Goal: Task Accomplishment & Management: Use online tool/utility

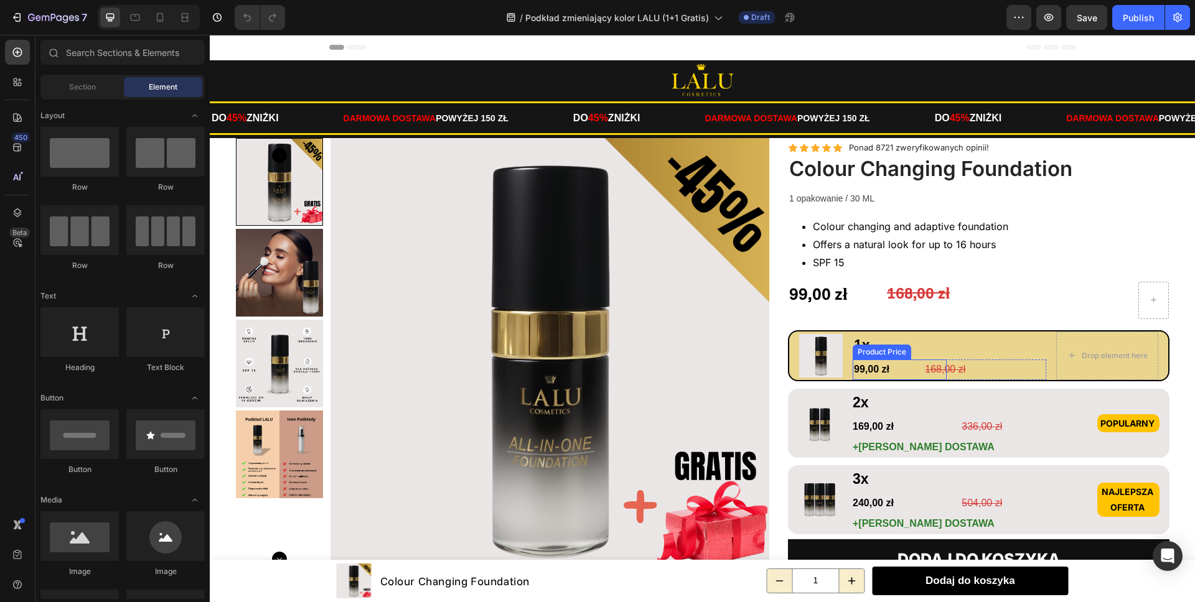
click at [905, 367] on div "99,00 zł" at bounding box center [900, 370] width 94 height 21
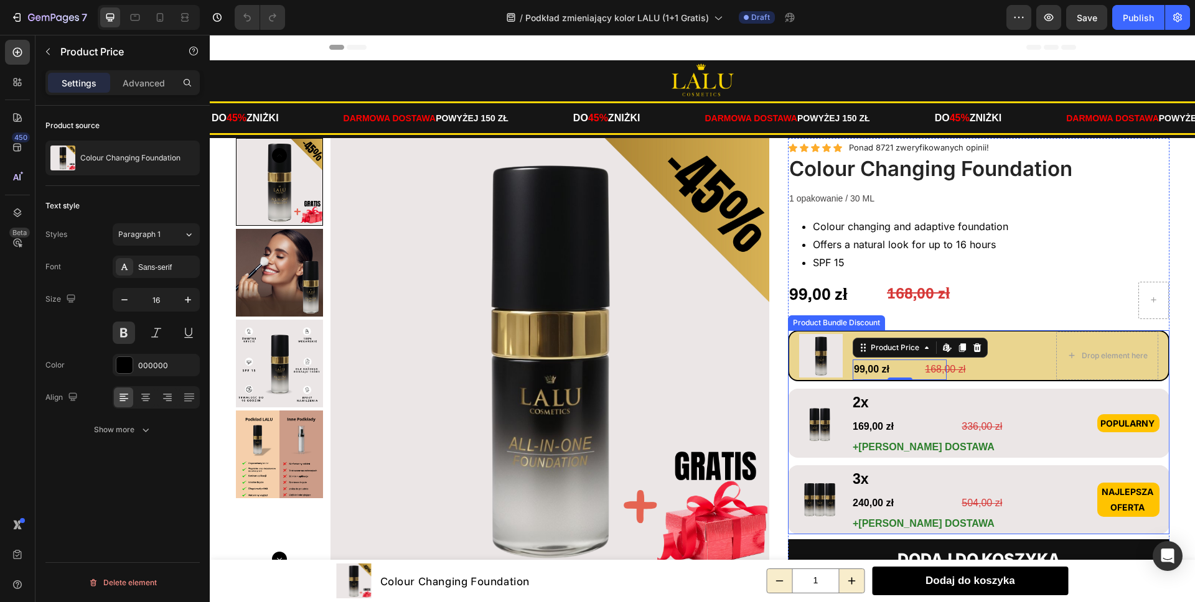
click at [841, 385] on div "Image 1x Text Block 99,00 zł Product Price Edit content in Shopify 0 Product Pr…" at bounding box center [978, 432] width 381 height 204
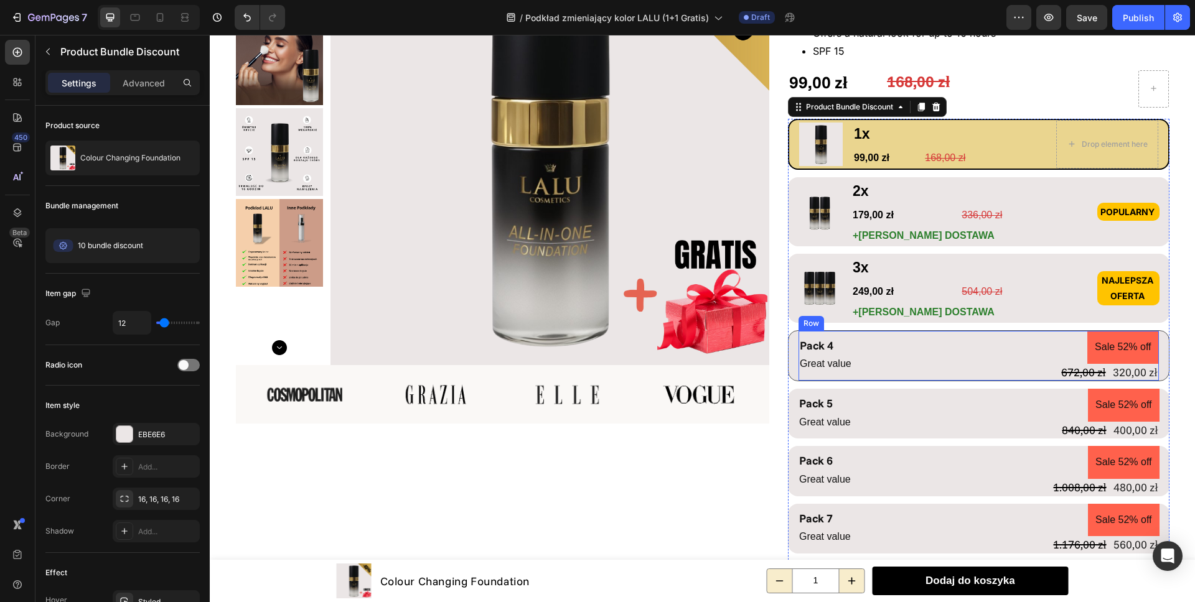
scroll to position [160, 0]
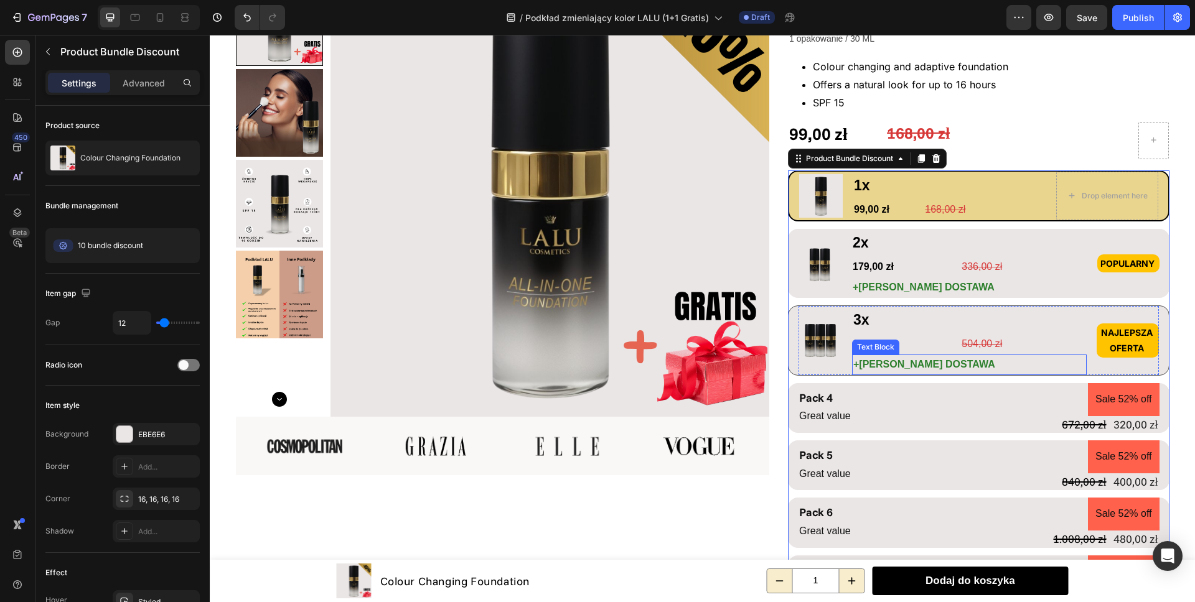
click at [1068, 364] on p "+[PERSON_NAME] DOSTAWA" at bounding box center [969, 365] width 232 height 18
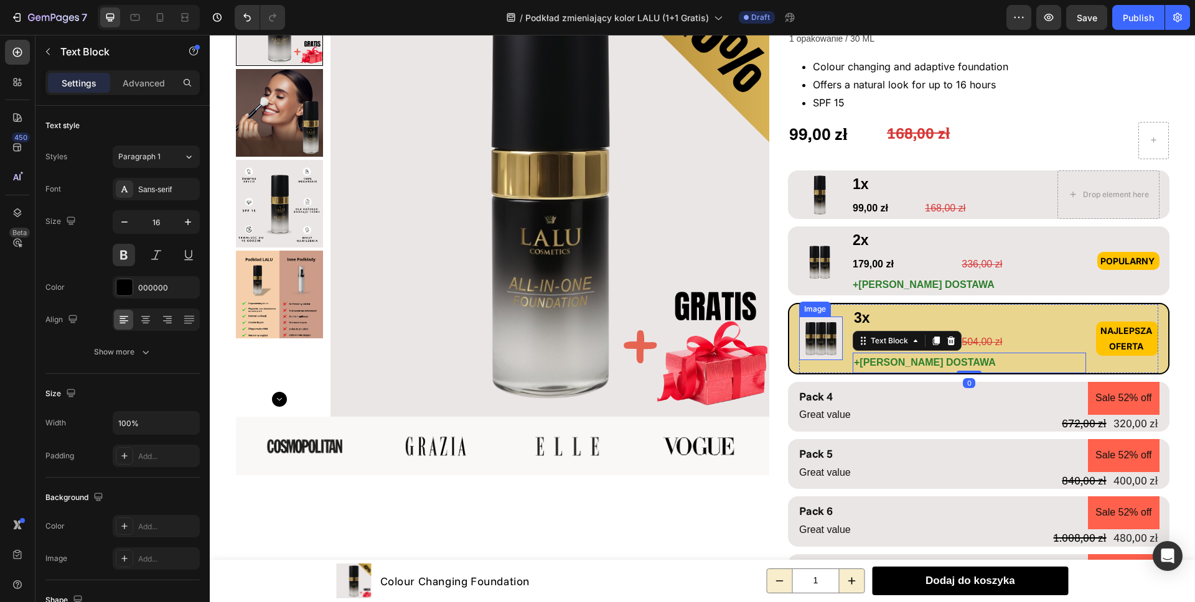
click at [818, 339] on img at bounding box center [821, 339] width 44 height 44
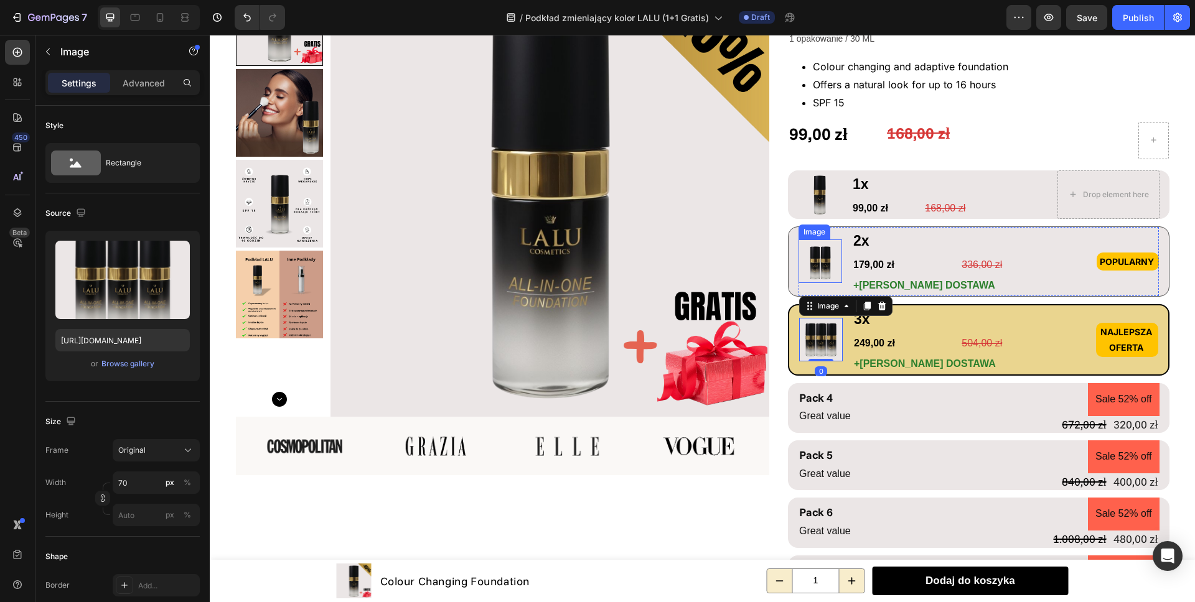
click at [806, 258] on img at bounding box center [820, 262] width 44 height 44
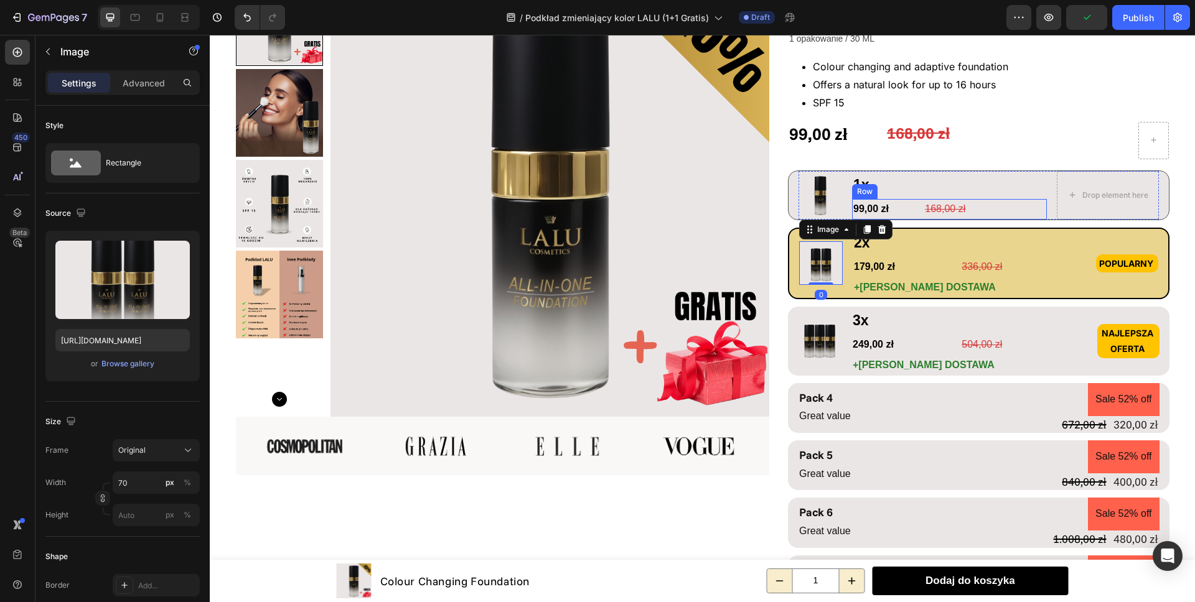
click at [1029, 215] on div "168,00 zł Product Price Product Price" at bounding box center [998, 209] width 95 height 21
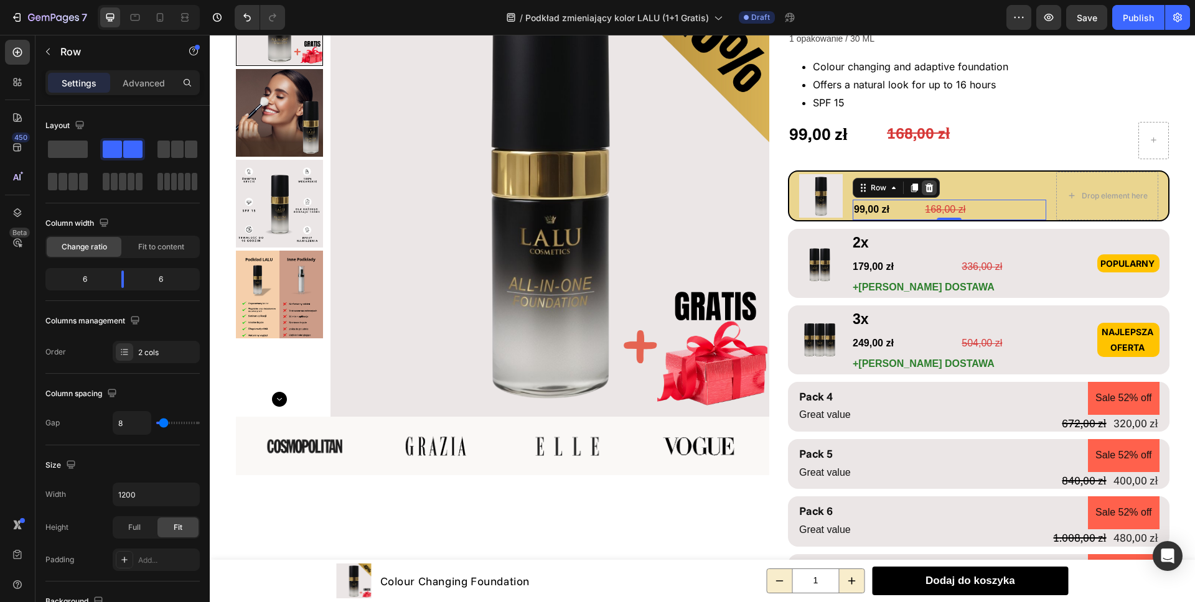
click at [927, 189] on icon at bounding box center [929, 188] width 10 height 10
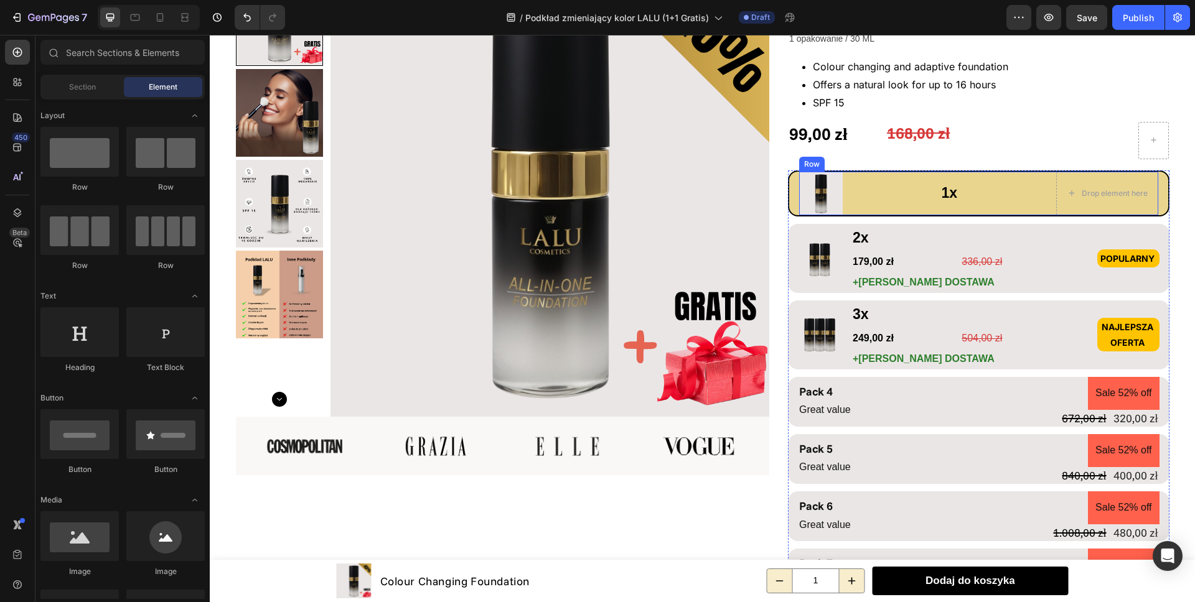
click at [920, 192] on div "Image 1x Text Block Drop element here Row" at bounding box center [978, 194] width 359 height 44
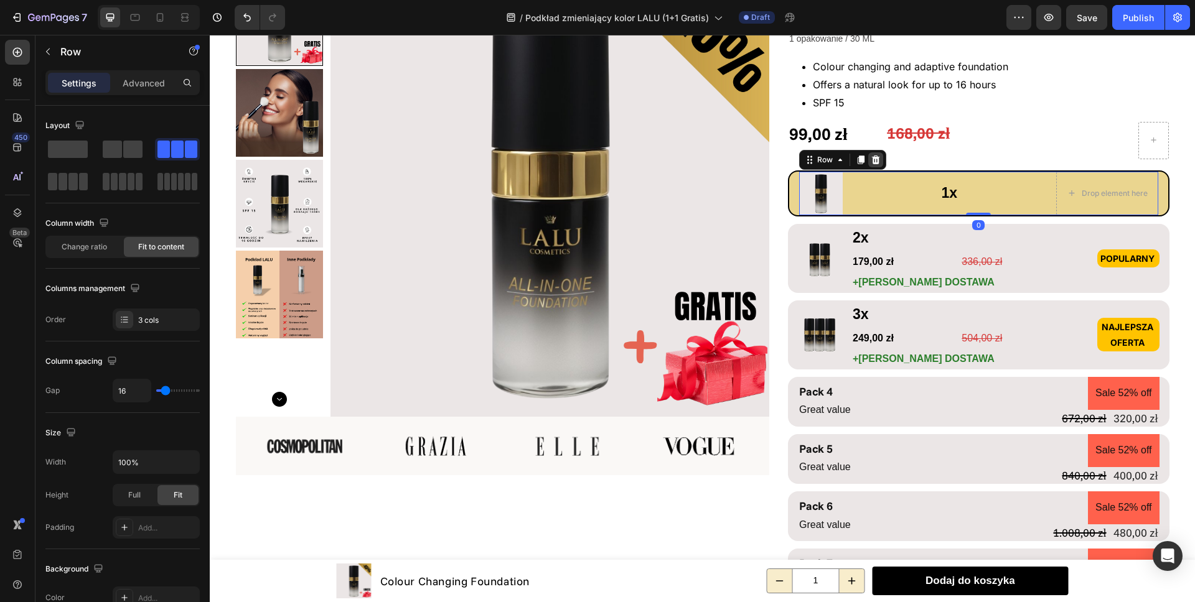
click at [871, 155] on icon at bounding box center [876, 160] width 10 height 10
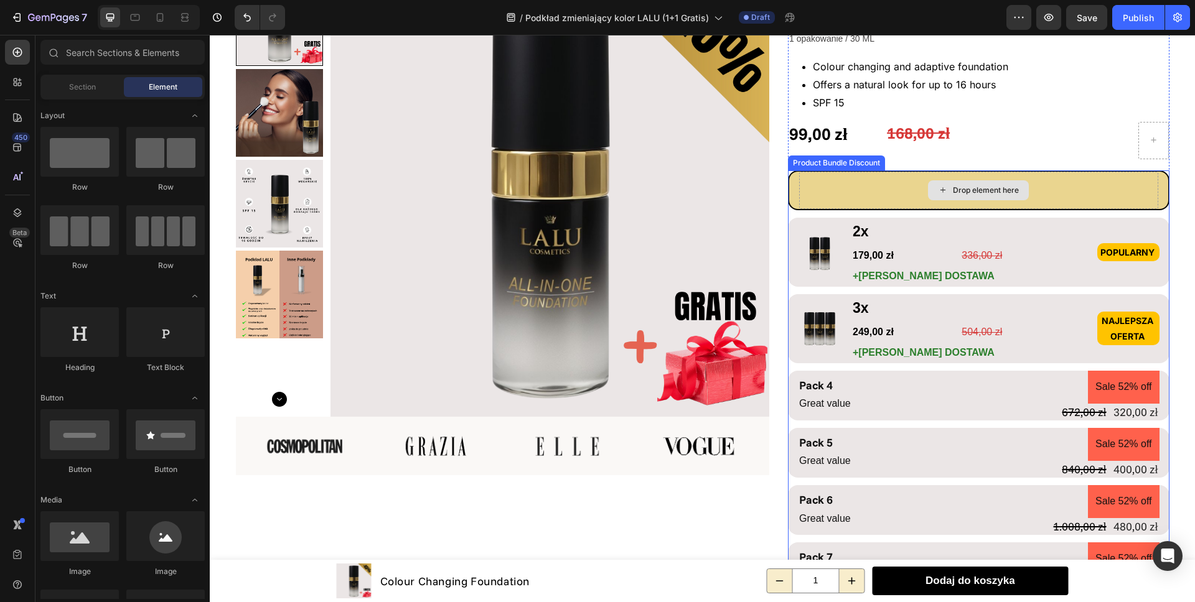
click at [858, 192] on div "Drop element here" at bounding box center [978, 190] width 359 height 37
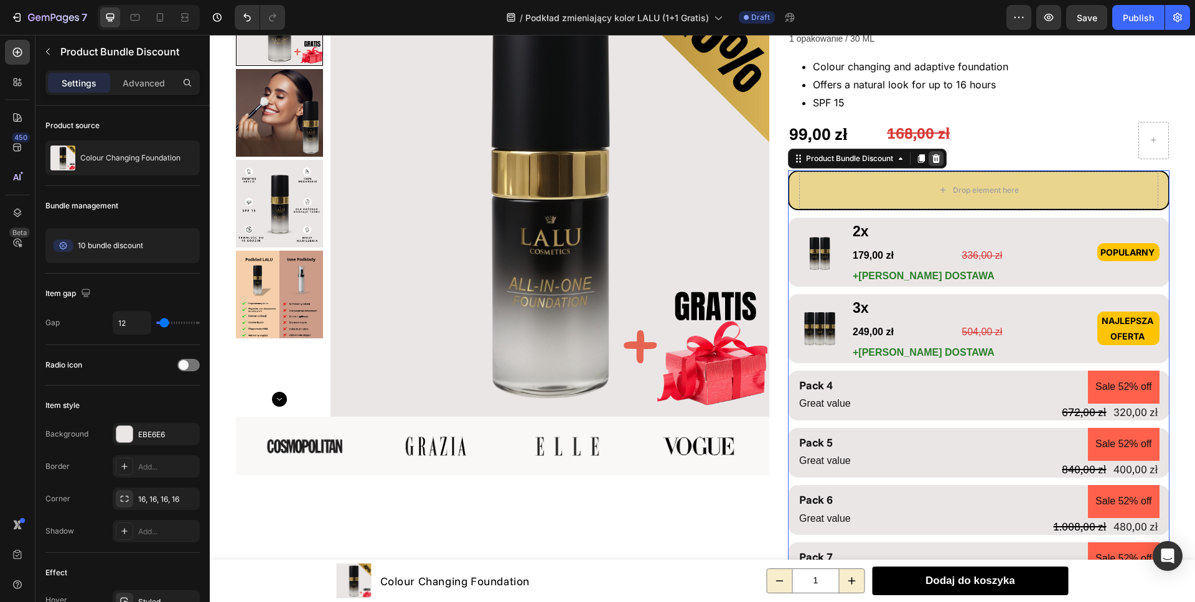
click at [932, 157] on icon at bounding box center [936, 158] width 8 height 9
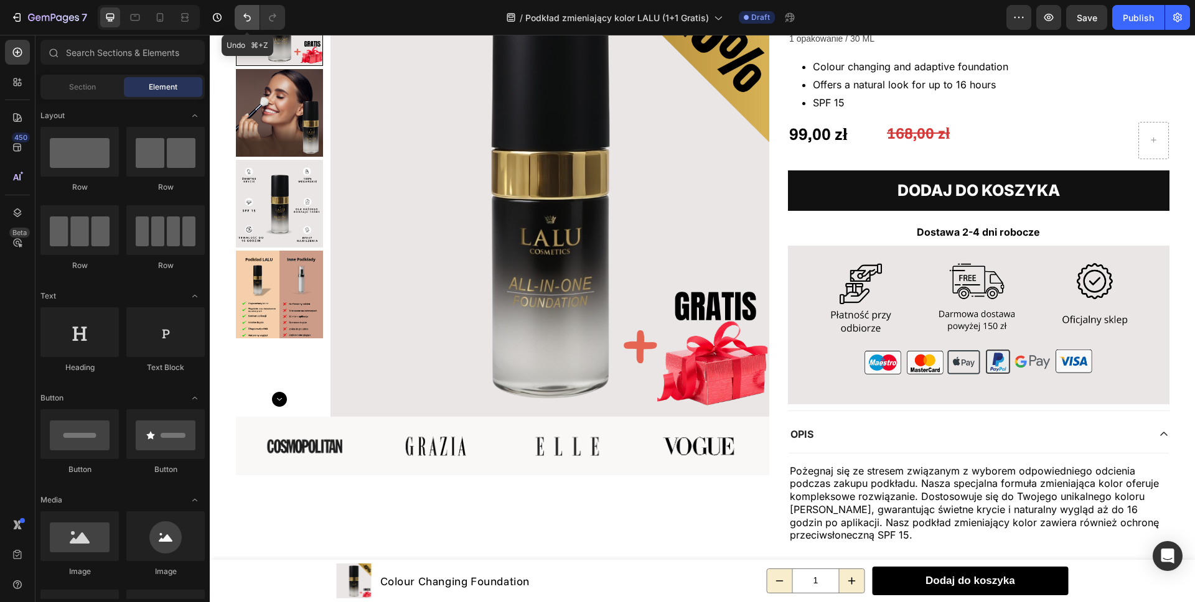
click at [253, 16] on icon "Undo/Redo" at bounding box center [247, 17] width 12 height 12
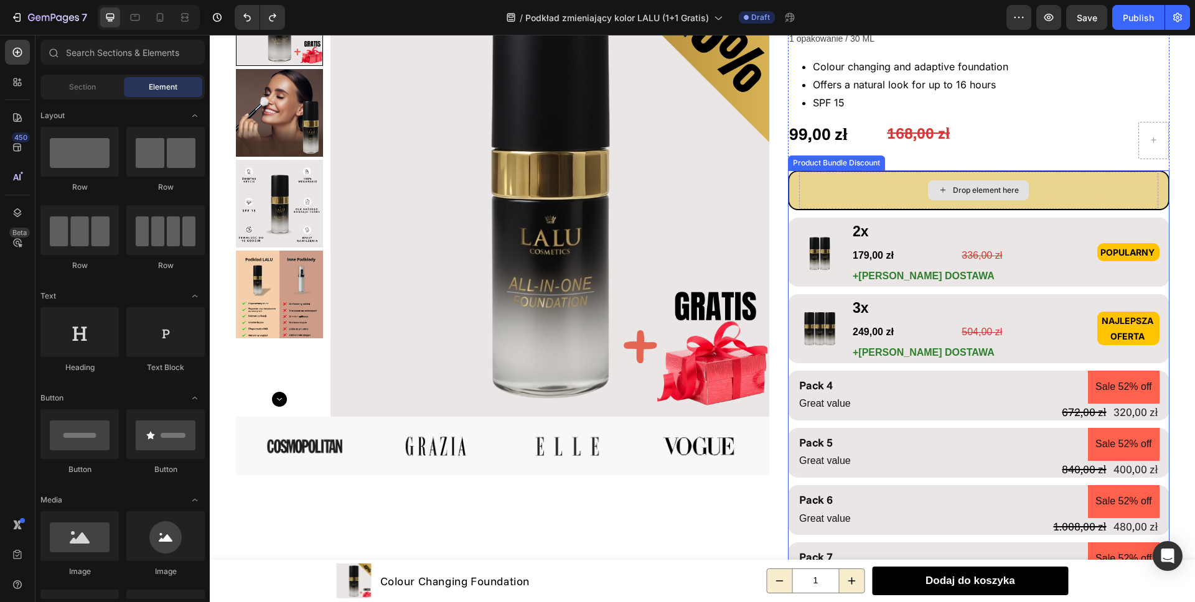
click at [858, 202] on div "Drop element here" at bounding box center [978, 190] width 359 height 37
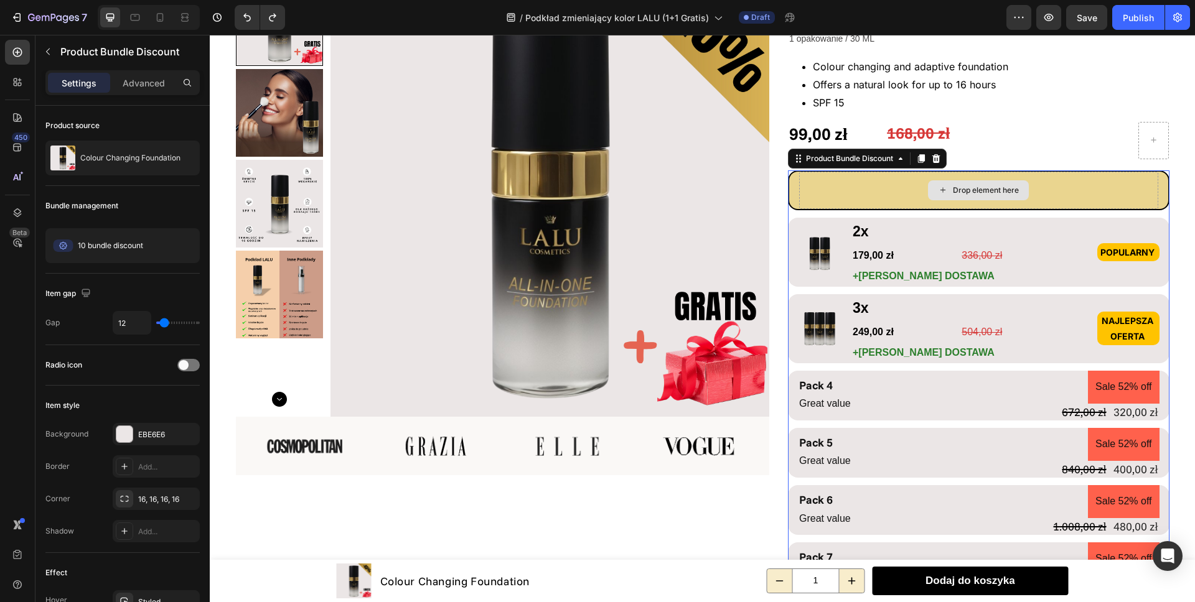
click at [856, 197] on div "Drop element here" at bounding box center [978, 190] width 359 height 37
click at [855, 210] on div "Drop element here" at bounding box center [978, 191] width 381 height 40
click at [856, 213] on div "Drop element here Image 2x Text Block 179,00 zł Product Price Product Price 336…" at bounding box center [978, 468] width 381 height 594
click at [799, 200] on div "Drop element here" at bounding box center [978, 190] width 359 height 37
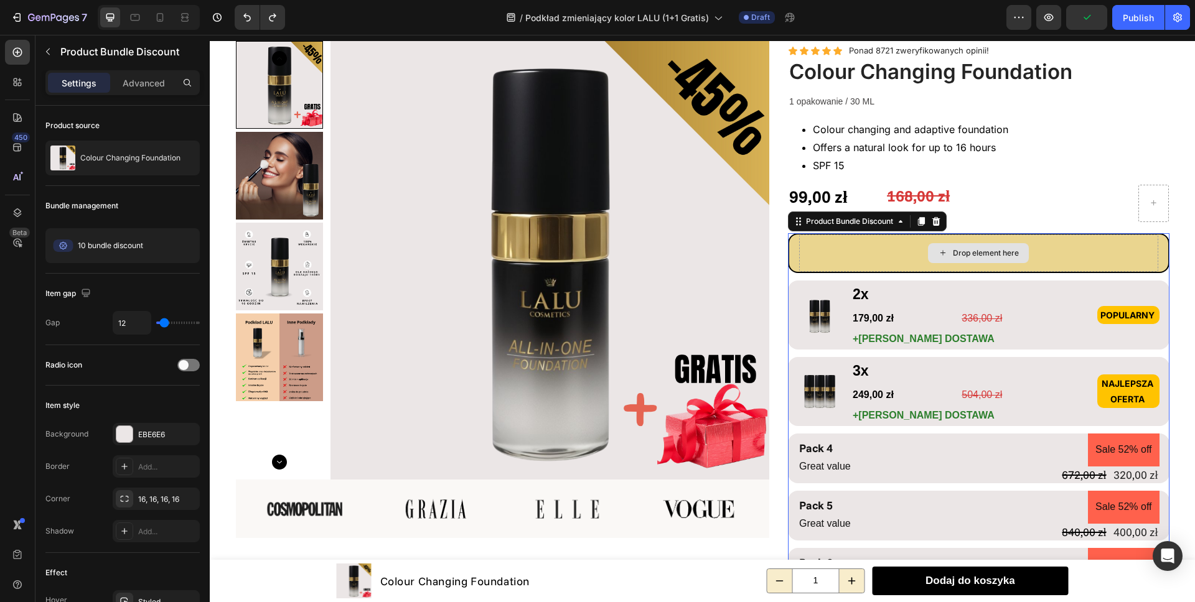
scroll to position [0, 0]
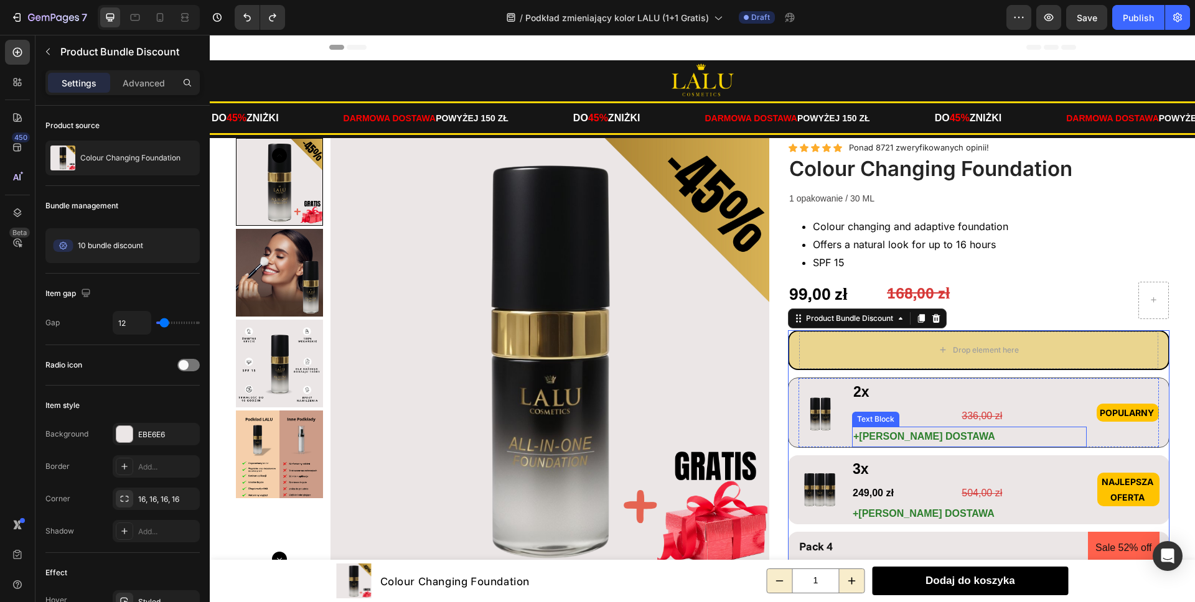
click at [1052, 444] on p "+[PERSON_NAME] DOSTAWA" at bounding box center [969, 437] width 232 height 18
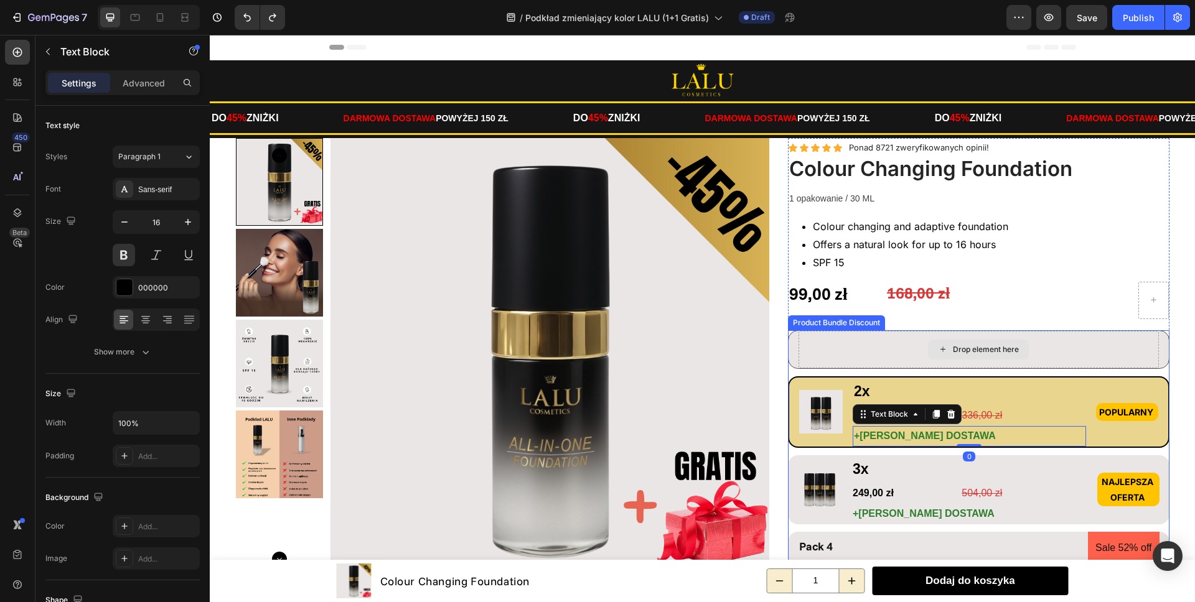
click at [1038, 366] on div "Drop element here" at bounding box center [978, 349] width 360 height 37
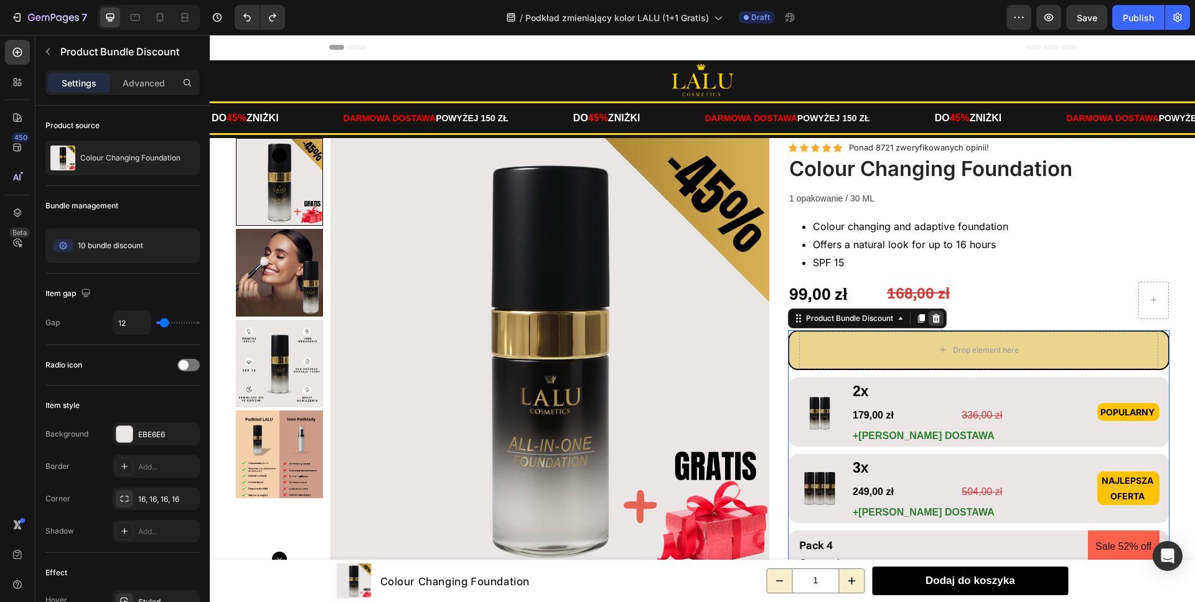
click at [935, 317] on icon at bounding box center [936, 318] width 8 height 9
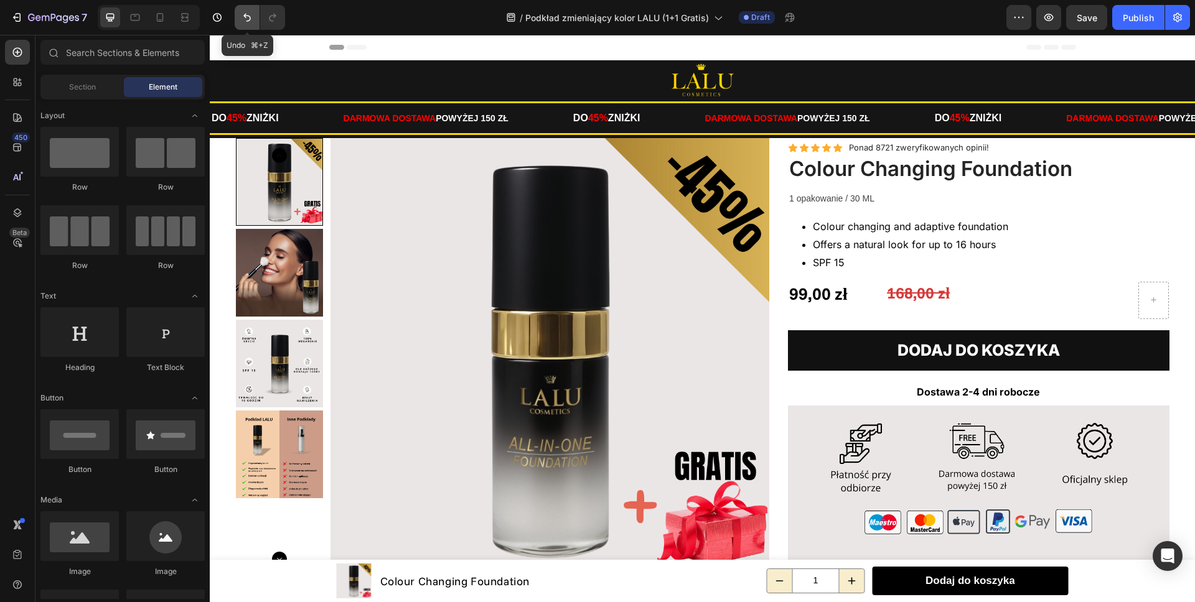
click at [246, 22] on icon "Undo/Redo" at bounding box center [247, 17] width 12 height 12
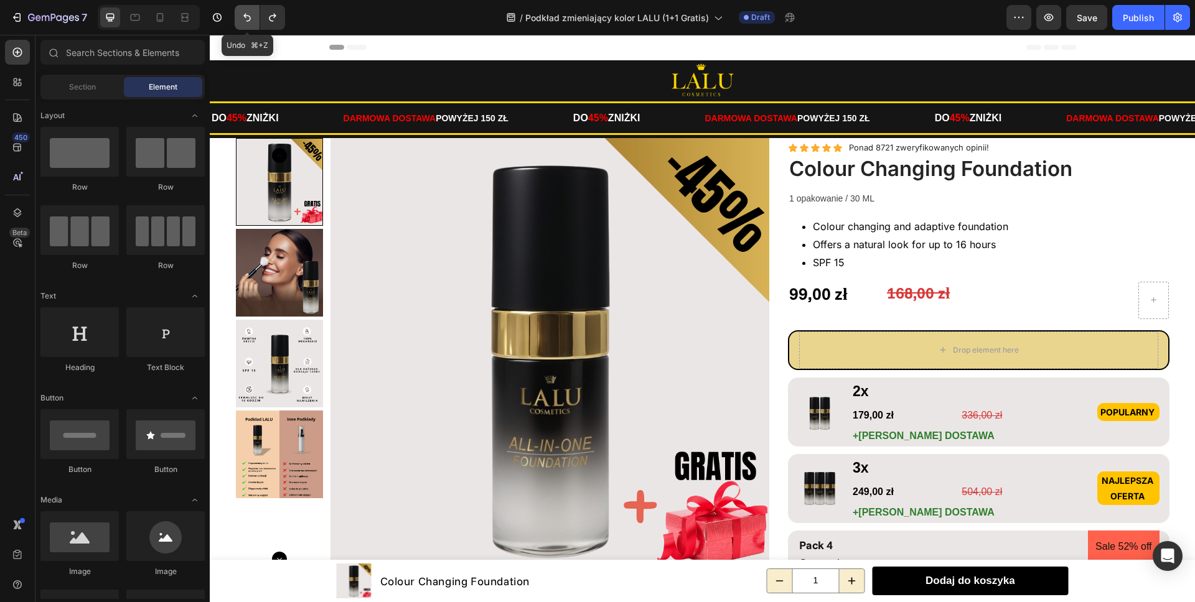
click at [246, 22] on icon "Undo/Redo" at bounding box center [247, 17] width 12 height 12
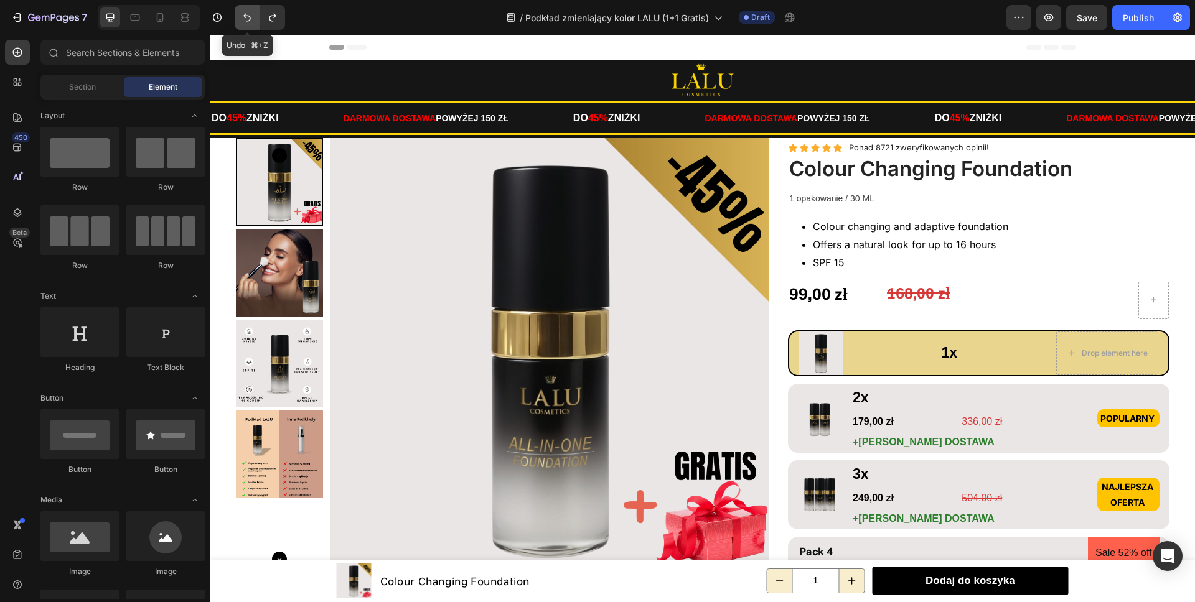
click at [246, 22] on icon "Undo/Redo" at bounding box center [247, 17] width 12 height 12
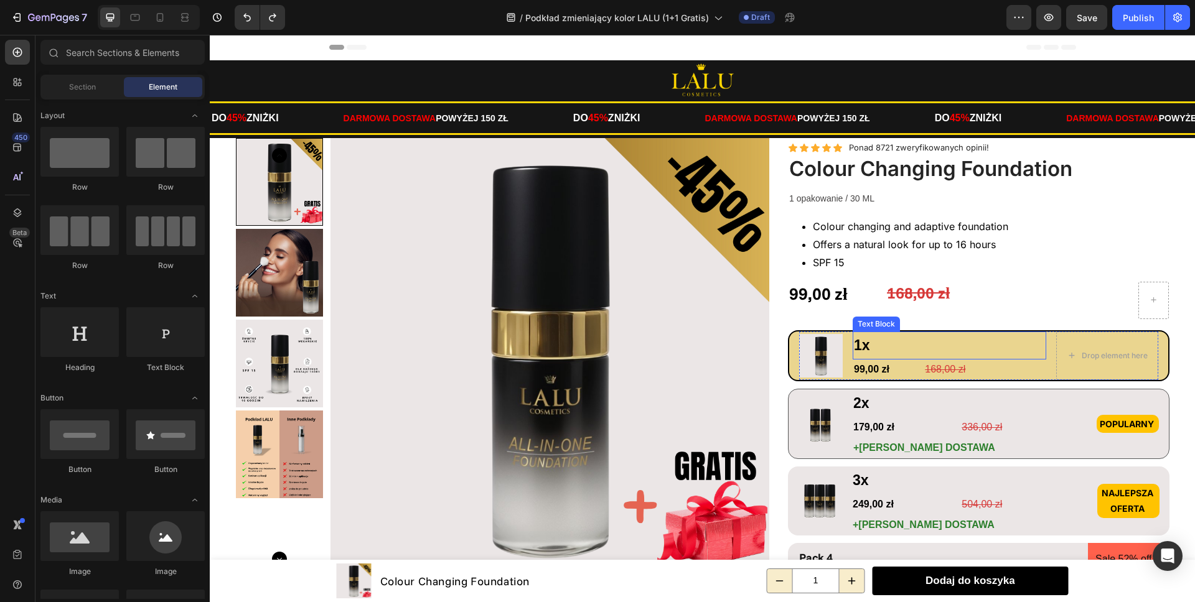
scroll to position [213, 0]
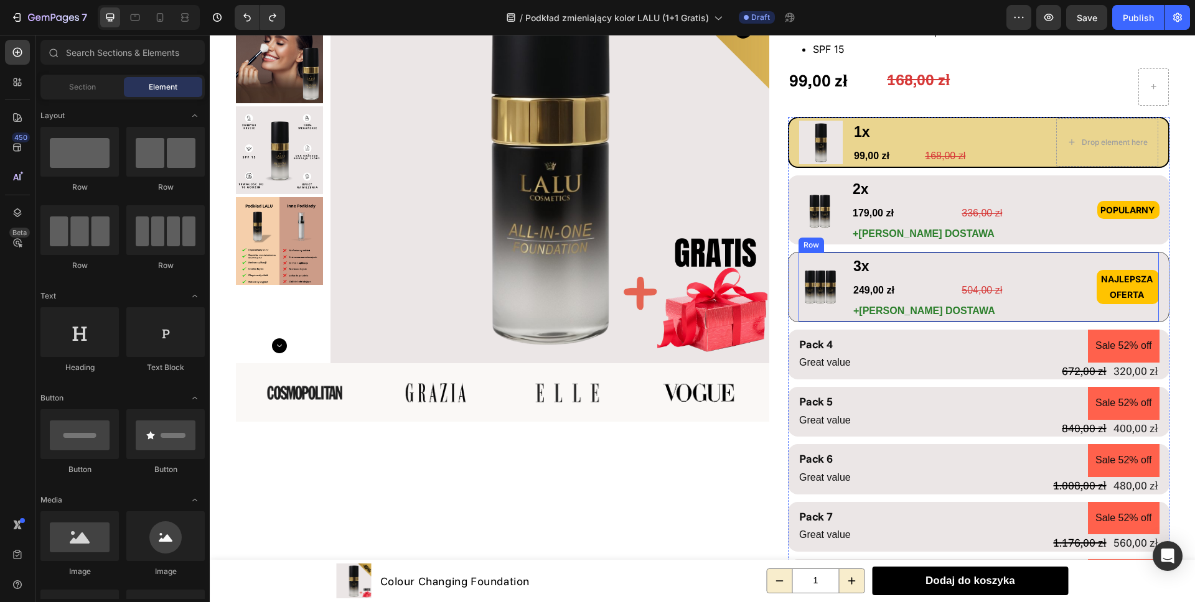
click at [1085, 307] on div "Image 3x Text Block 249,00 zł Product Price Product Price 504,00 zł Product Pri…" at bounding box center [978, 287] width 360 height 69
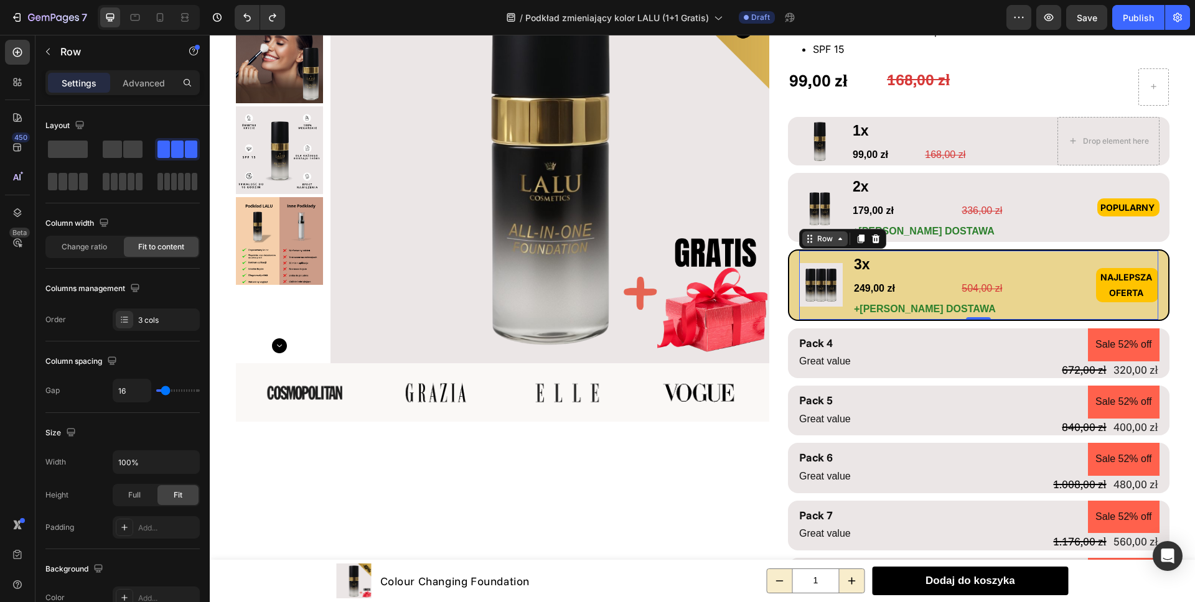
click at [815, 240] on div "Row" at bounding box center [825, 238] width 21 height 11
click at [828, 240] on div "Row" at bounding box center [825, 238] width 21 height 11
click at [871, 239] on icon at bounding box center [876, 239] width 10 height 10
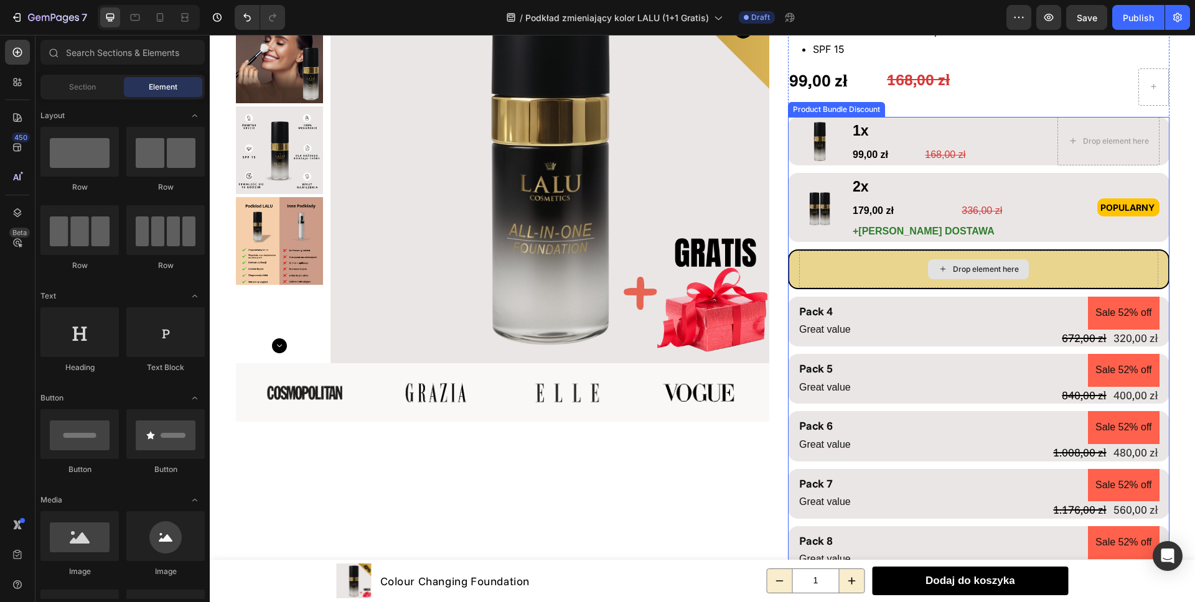
click at [865, 277] on div "Drop element here" at bounding box center [978, 269] width 359 height 37
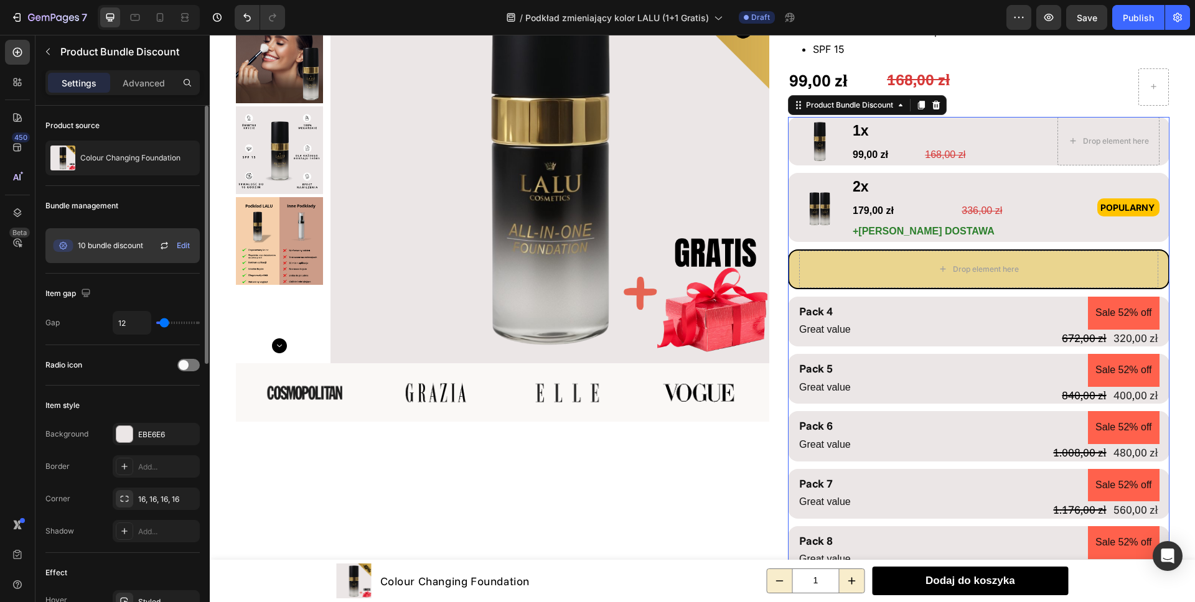
click at [111, 246] on span "10 bundle discount" at bounding box center [110, 245] width 65 height 11
click at [189, 246] on span "Edit" at bounding box center [183, 245] width 13 height 11
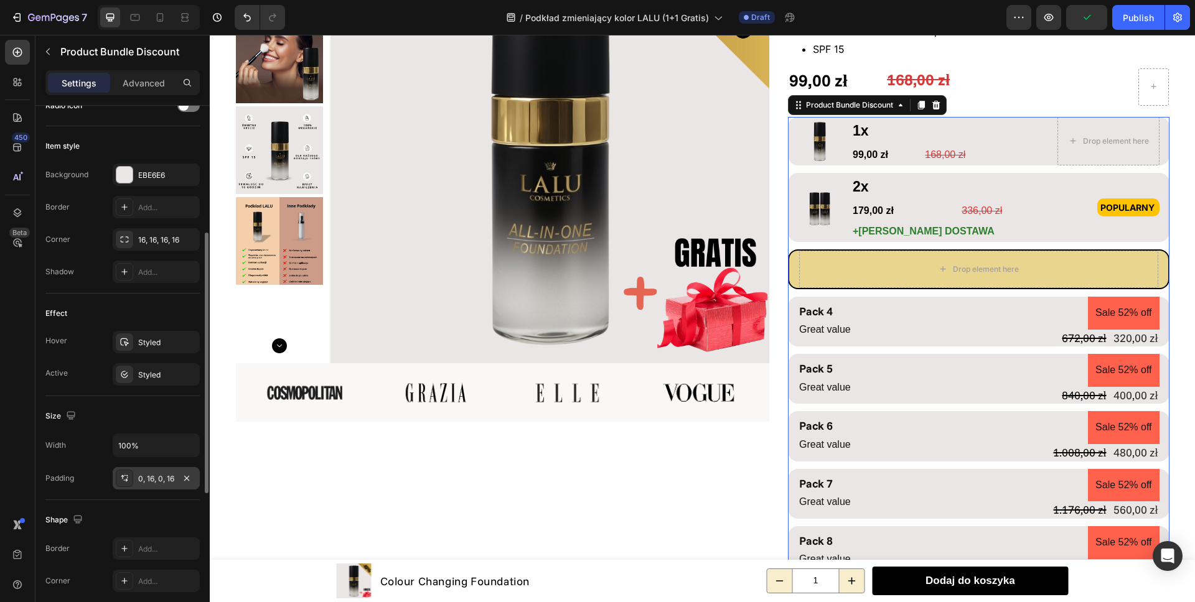
scroll to position [373, 0]
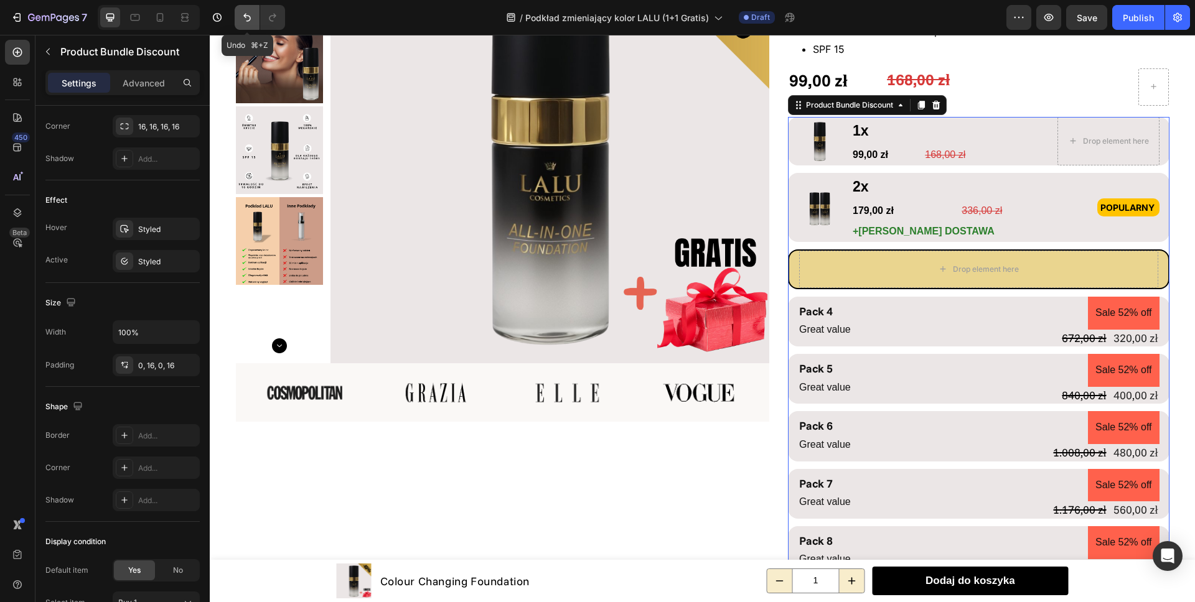
click at [253, 13] on icon "Undo/Redo" at bounding box center [247, 17] width 12 height 12
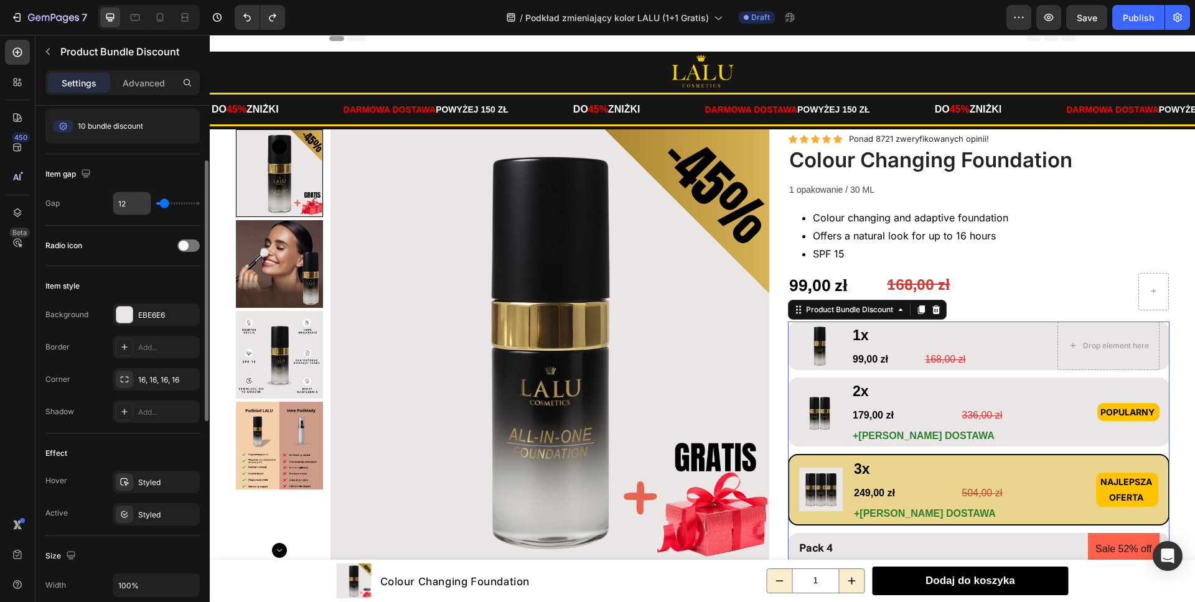
scroll to position [0, 0]
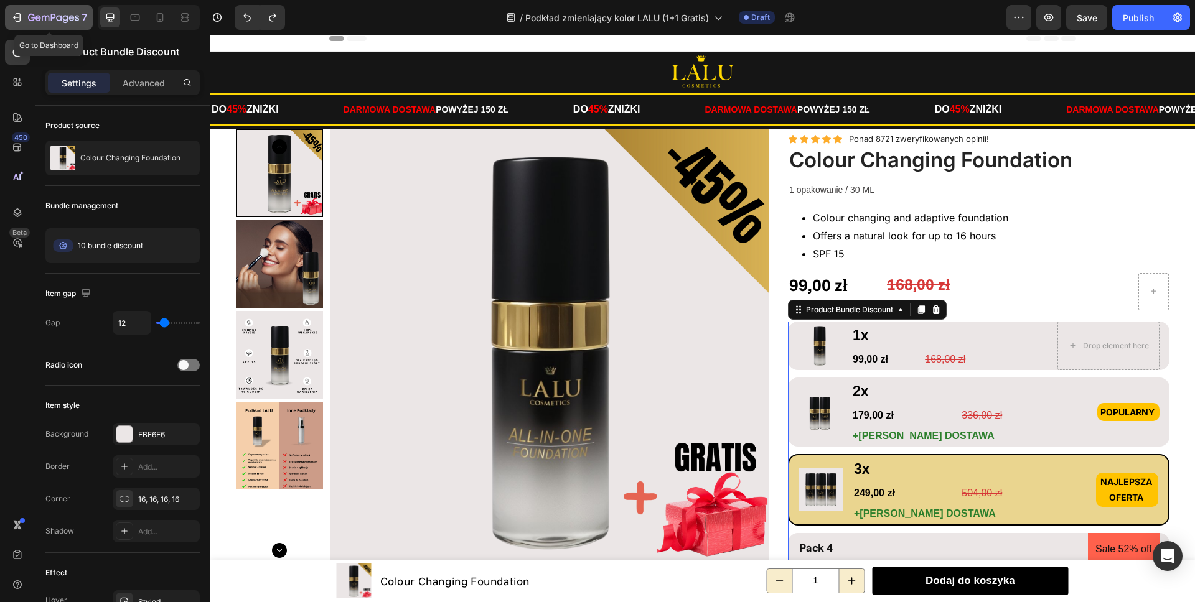
click at [21, 22] on icon "button" at bounding box center [17, 17] width 12 height 12
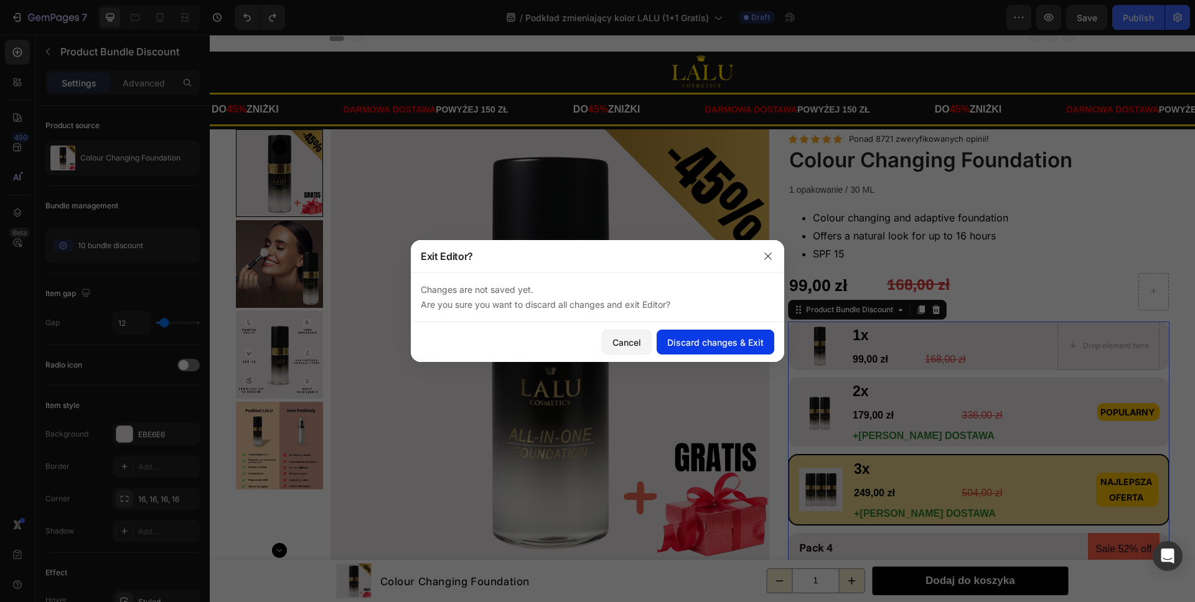
click at [701, 347] on div "Discard changes & Exit" at bounding box center [715, 342] width 96 height 13
